Goal: Task Accomplishment & Management: Manage account settings

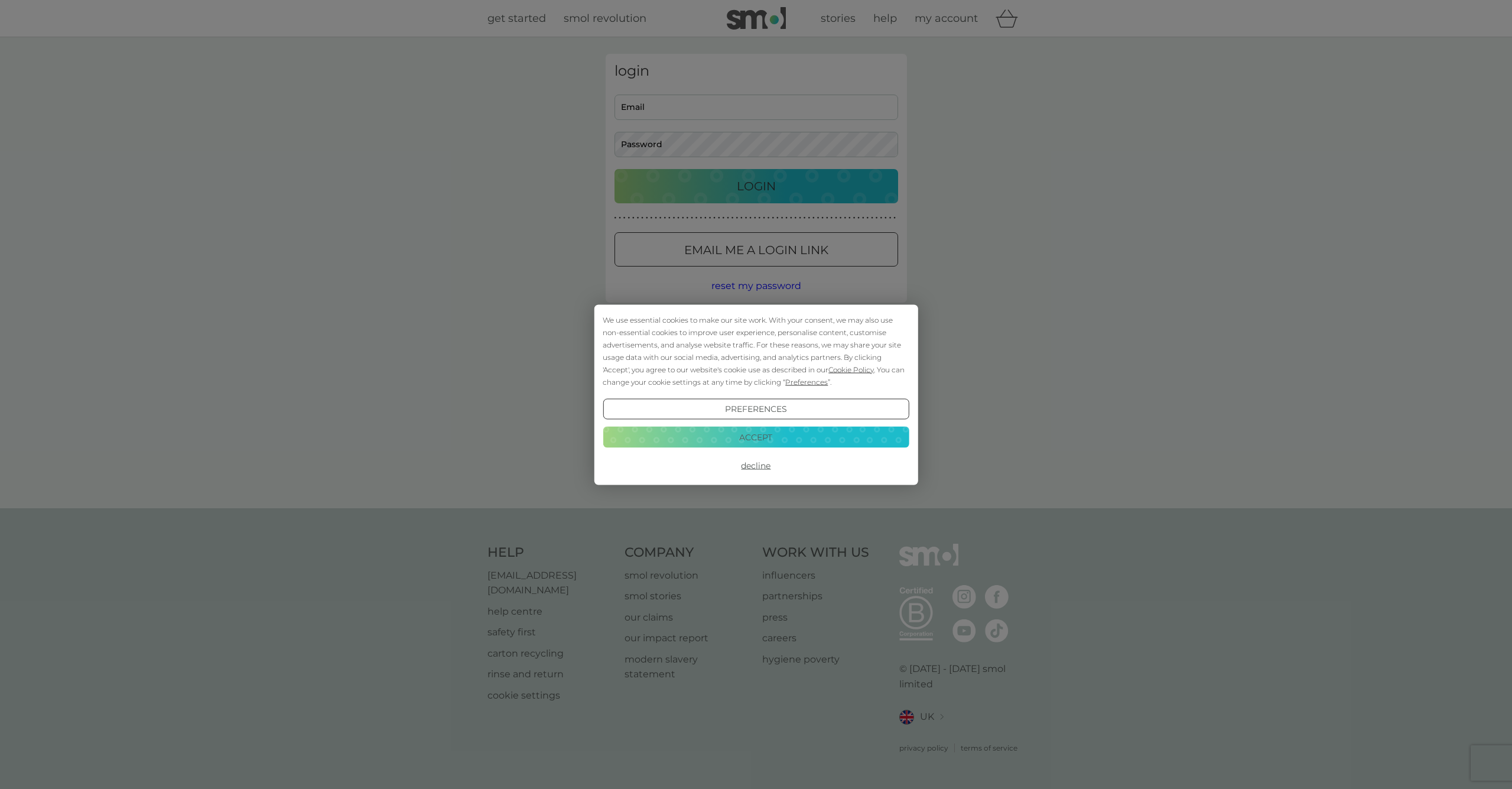
click at [844, 447] on button "Accept" at bounding box center [755, 437] width 306 height 21
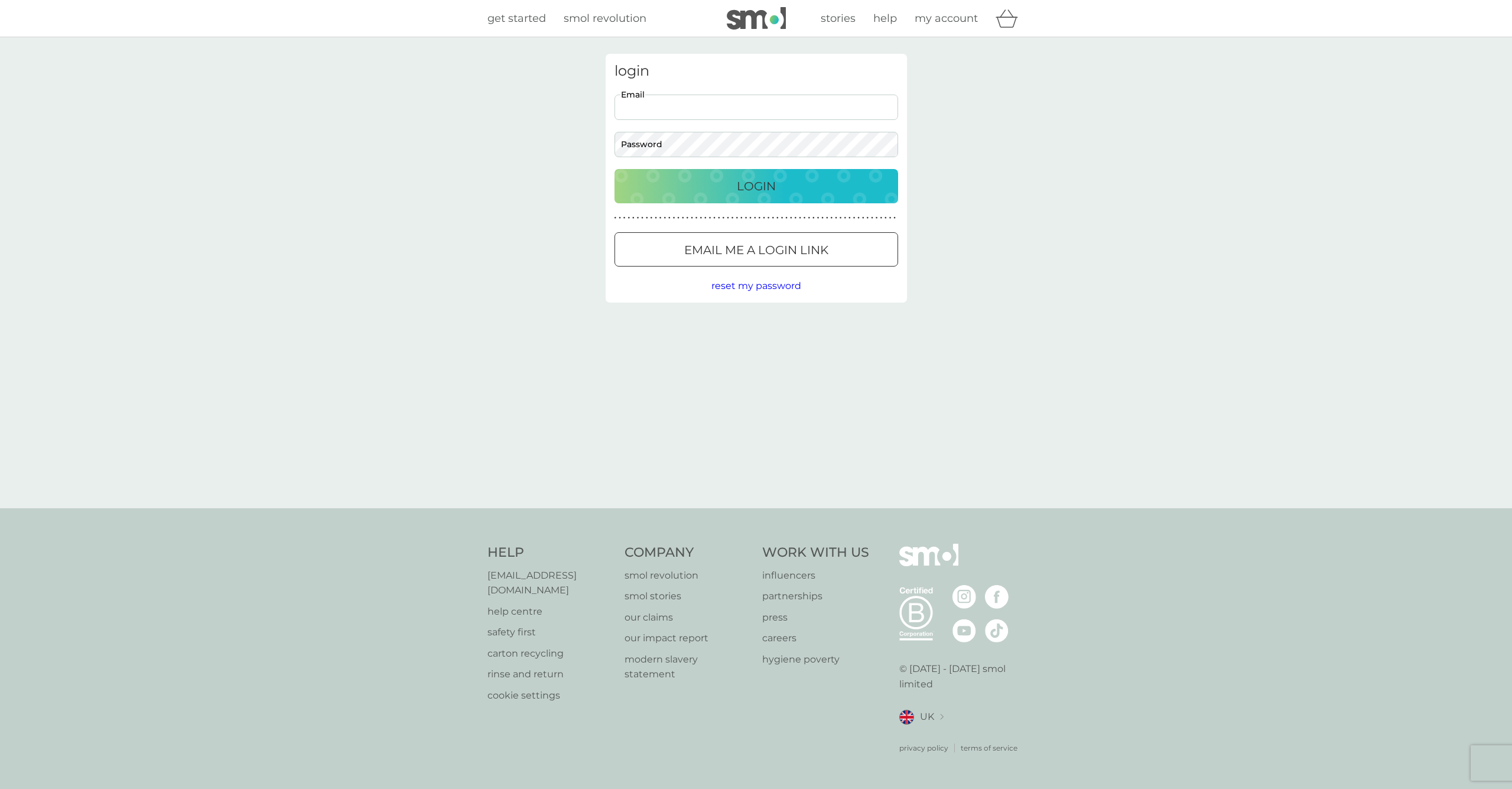
type input "kyle.hod@me.com"
click at [755, 186] on button "Login" at bounding box center [756, 186] width 284 height 34
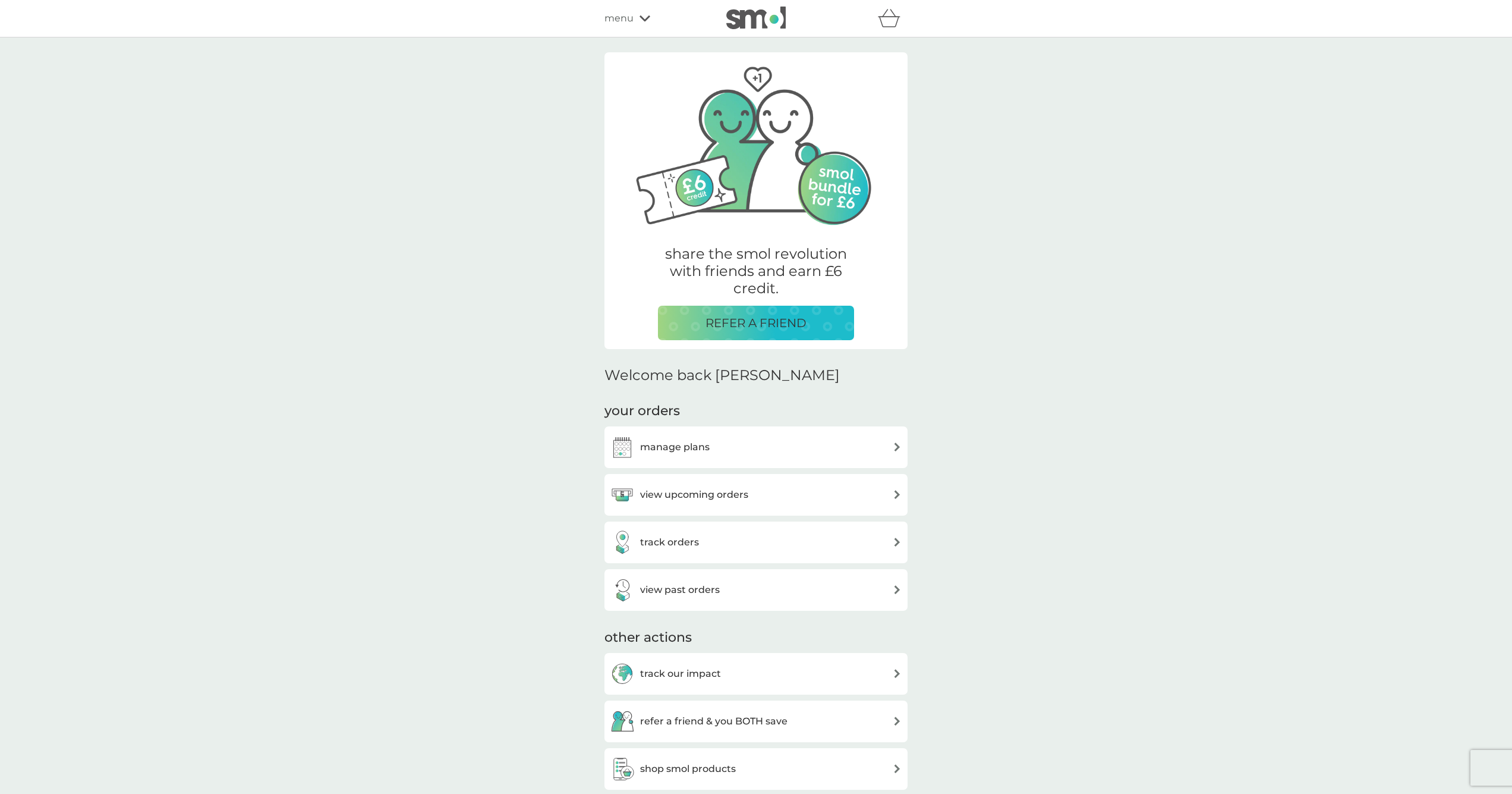
click at [844, 446] on div "manage plans" at bounding box center [756, 447] width 292 height 24
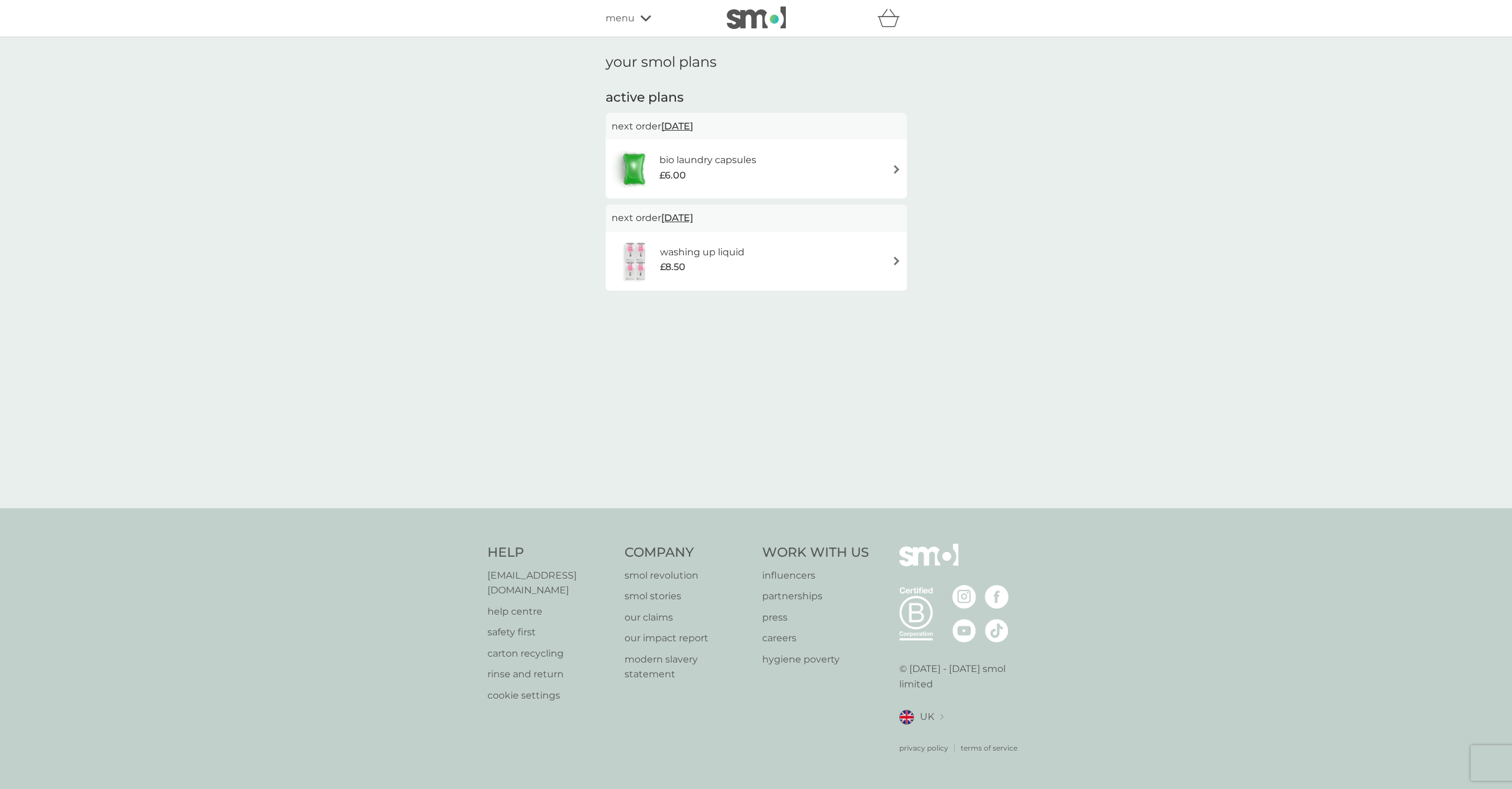
click at [861, 168] on div "bio laundry capsules £6.00" at bounding box center [756, 169] width 290 height 42
